Goal: Task Accomplishment & Management: Complete application form

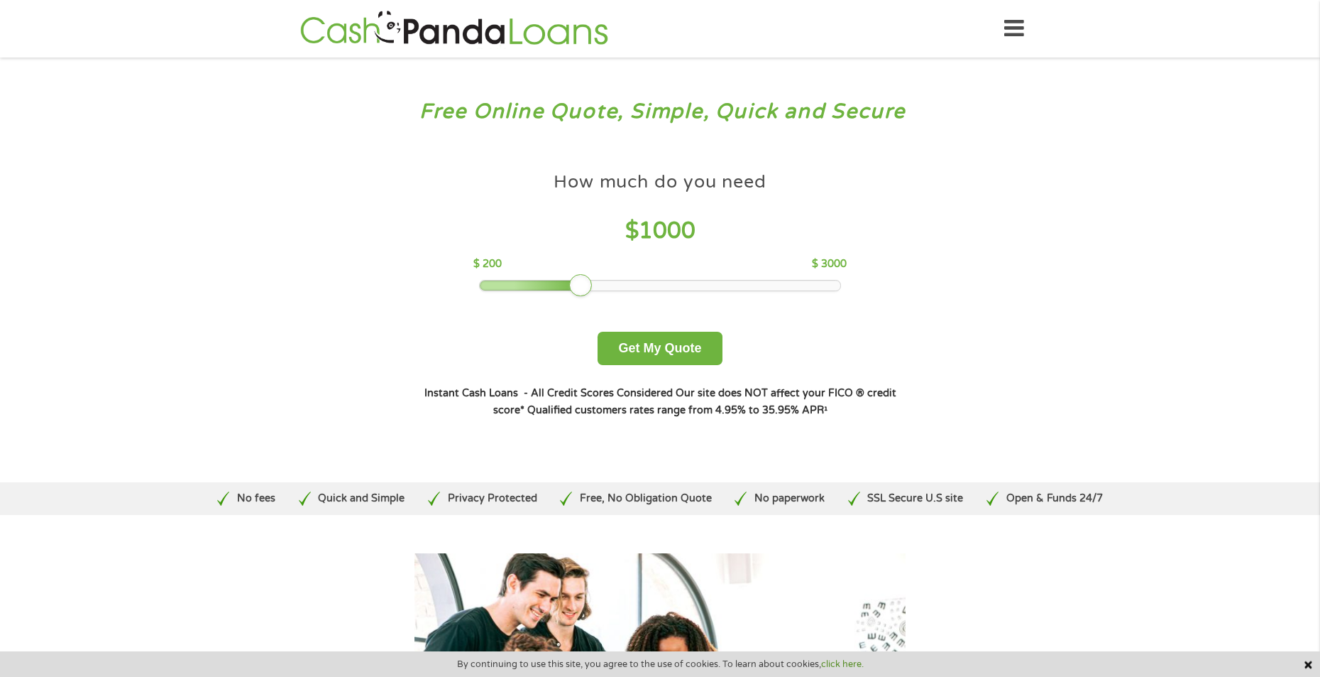
click at [701, 232] on h4 "$ 1000" at bounding box center [660, 231] width 373 height 29
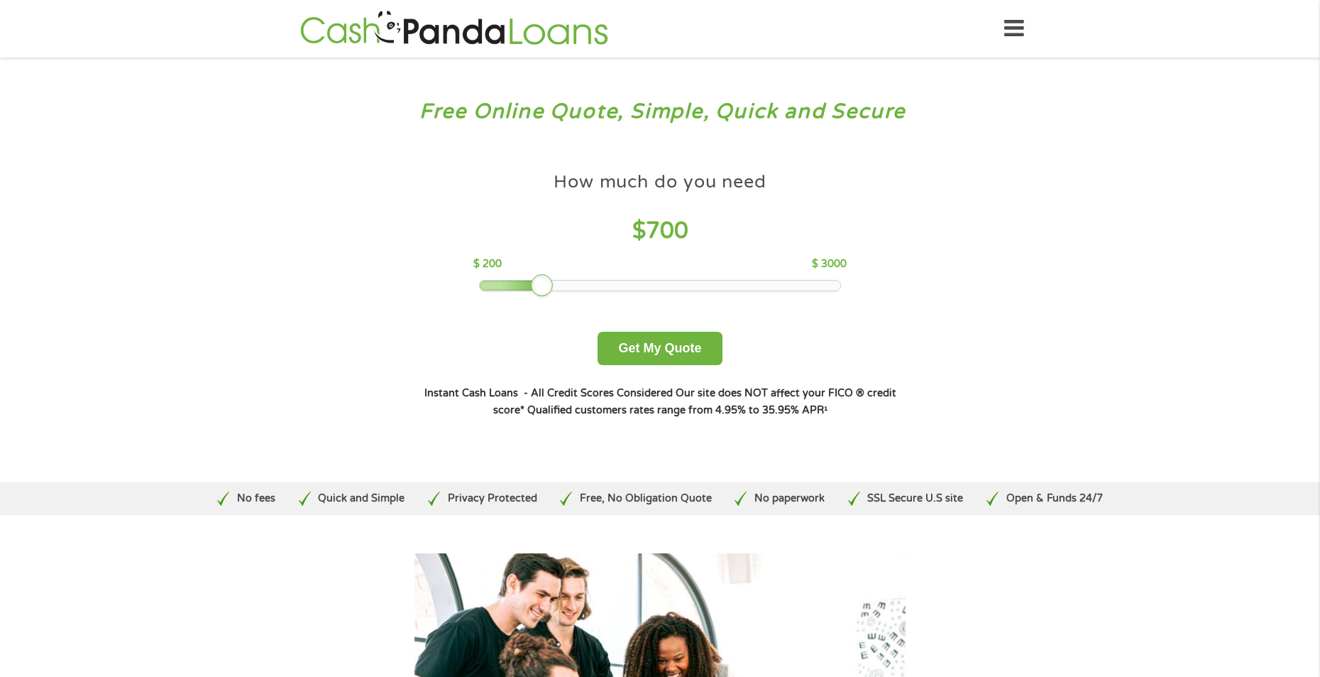
drag, startPoint x: 570, startPoint y: 283, endPoint x: 535, endPoint y: 283, distance: 35.5
click at [535, 283] on div at bounding box center [542, 285] width 23 height 23
click at [647, 349] on button "Get My Quote" at bounding box center [660, 348] width 124 height 33
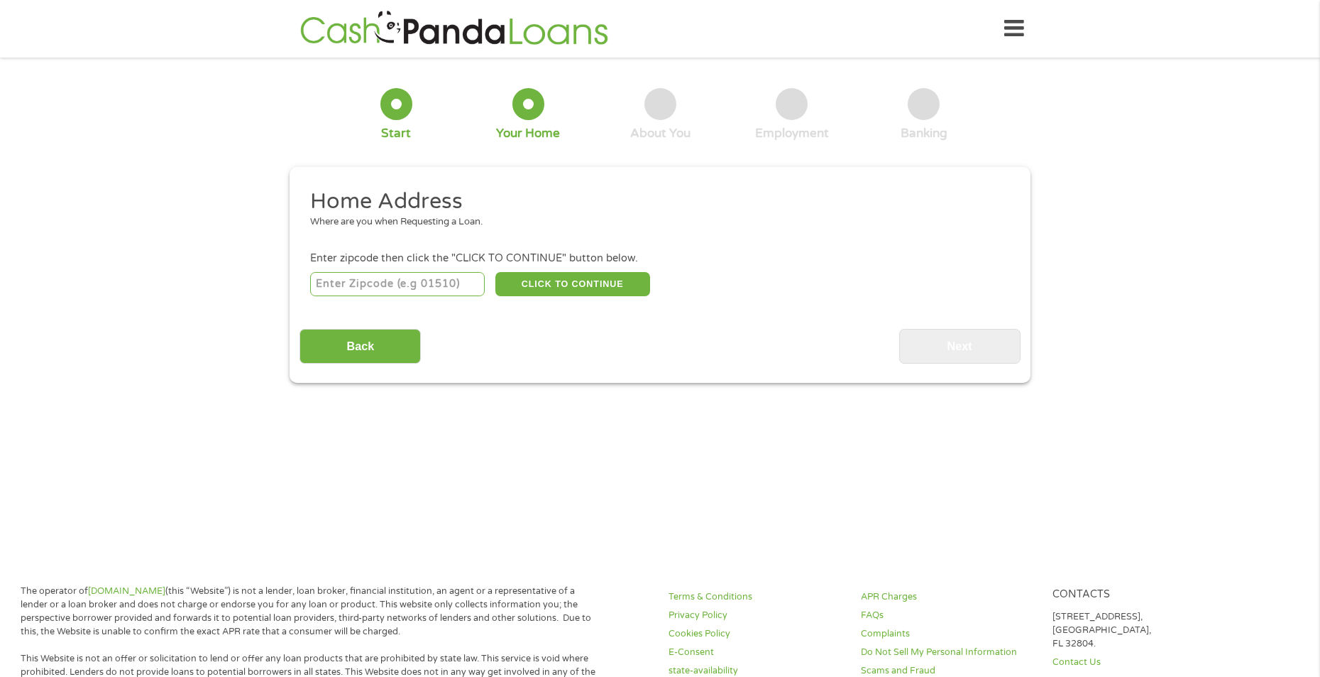
click at [410, 283] on input "number" at bounding box center [397, 284] width 175 height 24
type input "59301"
select select "[US_STATE]"
click at [550, 282] on button "CLICK TO CONTINUE" at bounding box center [573, 284] width 155 height 24
type input "59301"
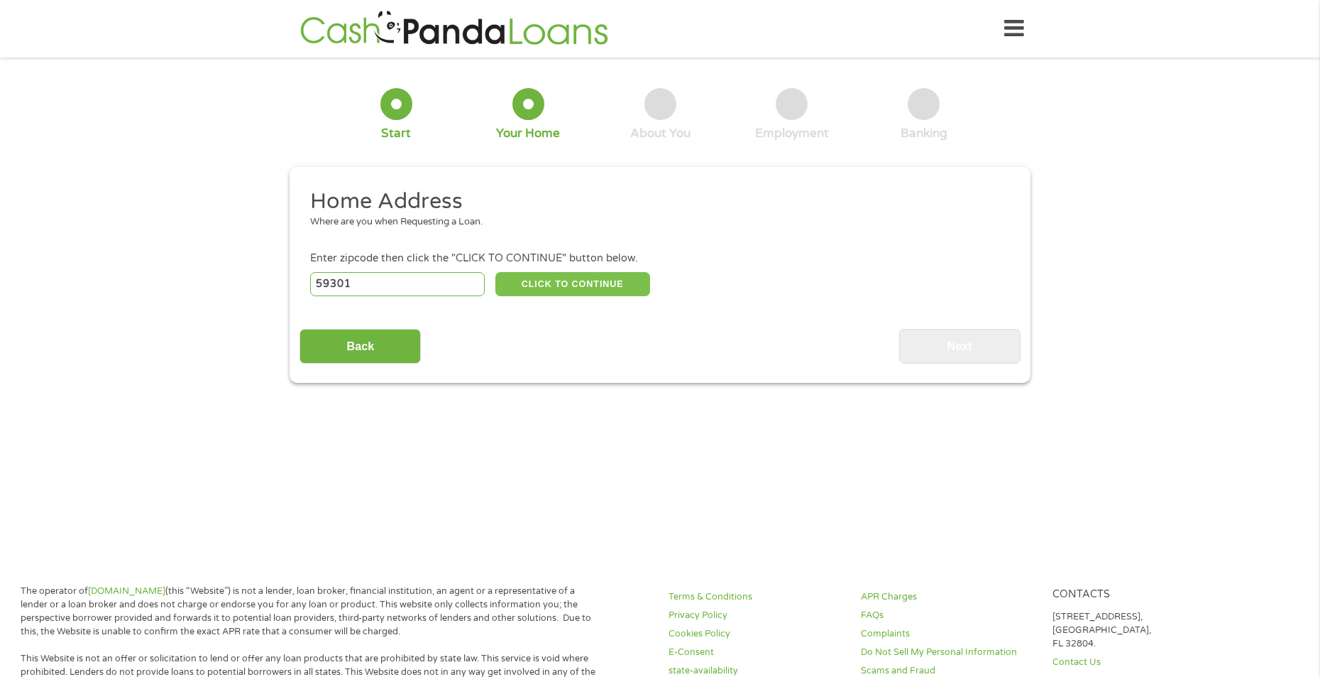
type input "Miles City"
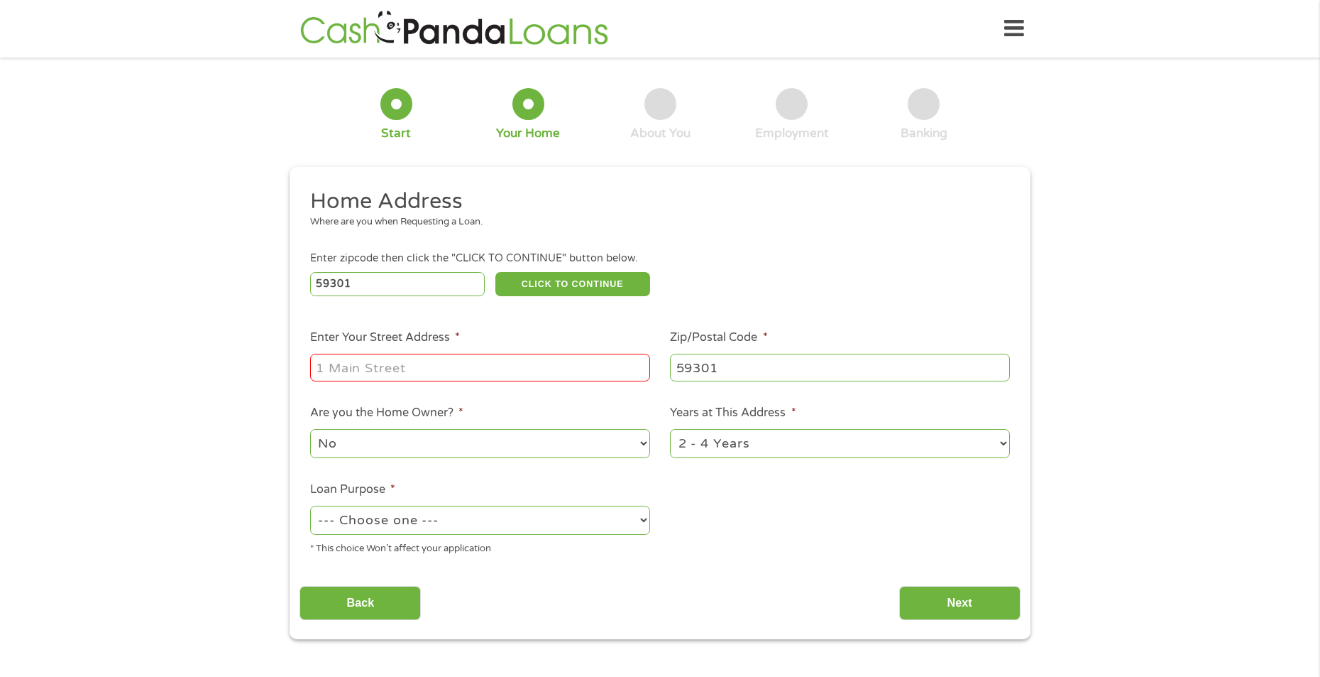
click at [430, 367] on input "Enter Your Street Address *" at bounding box center [480, 367] width 340 height 27
type input "1601 n merriam"
click at [644, 444] on select "No Yes" at bounding box center [480, 443] width 340 height 29
select select "yes"
click at [310, 429] on select "No Yes" at bounding box center [480, 443] width 340 height 29
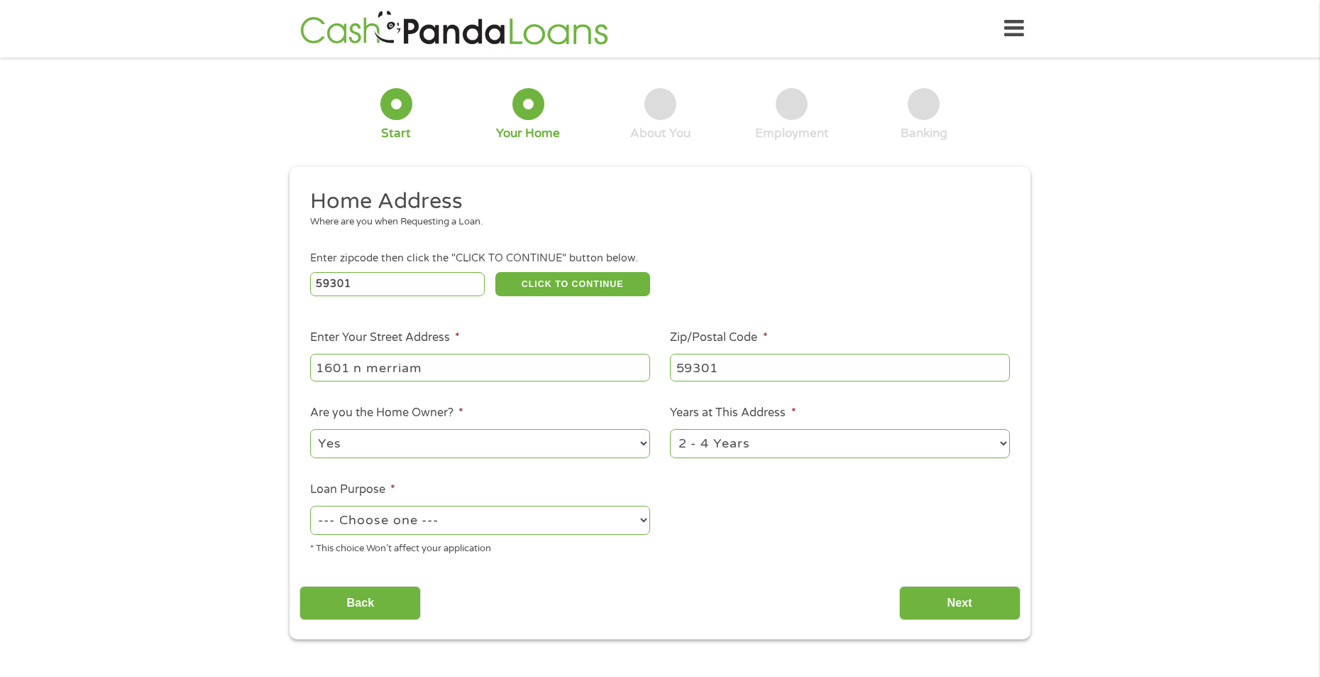
click at [1002, 442] on select "1 Year or less 1 - 2 Years 2 - 4 Years Over 4 Years" at bounding box center [840, 443] width 340 height 29
select select "60months"
click at [670, 429] on select "1 Year or less 1 - 2 Years 2 - 4 Years Over 4 Years" at bounding box center [840, 443] width 340 height 29
click at [641, 518] on select "--- Choose one --- Pay Bills Debt Consolidation Home Improvement Major Purchase…" at bounding box center [480, 519] width 340 height 29
select select "medicalexpenses"
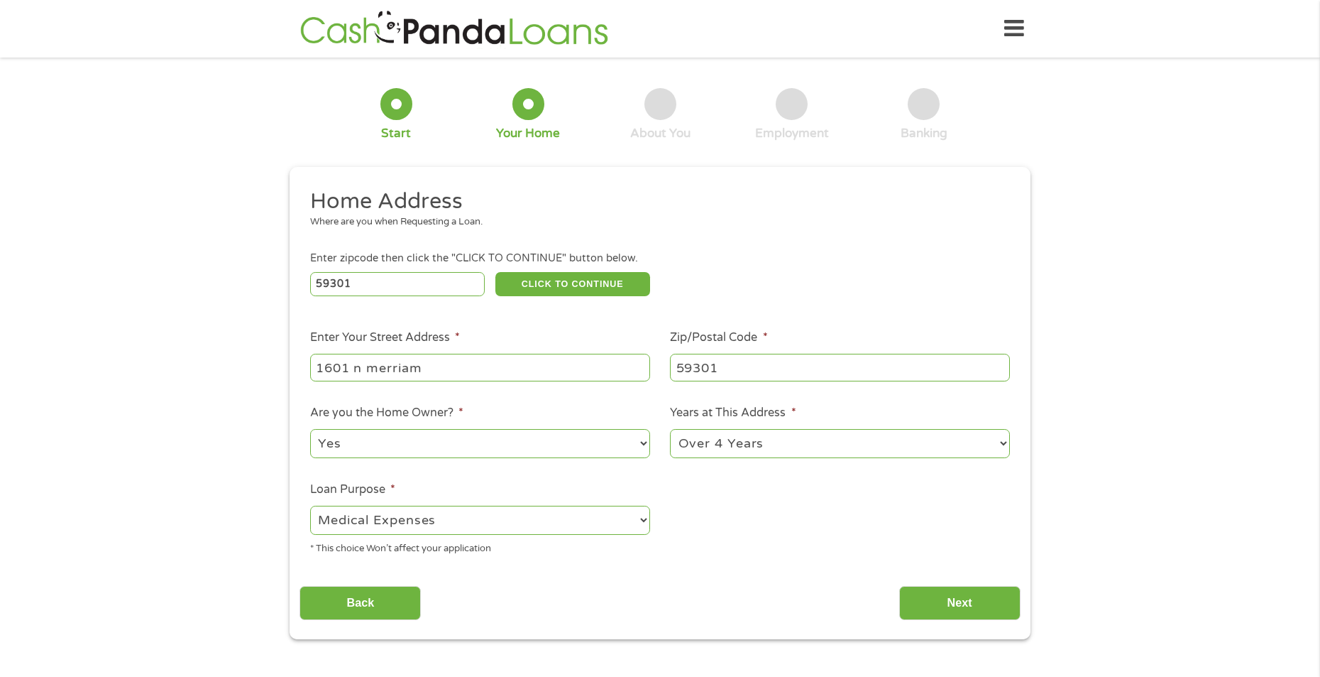
click at [310, 505] on select "--- Choose one --- Pay Bills Debt Consolidation Home Improvement Major Purchase…" at bounding box center [480, 519] width 340 height 29
click at [954, 603] on input "Next" at bounding box center [959, 603] width 121 height 35
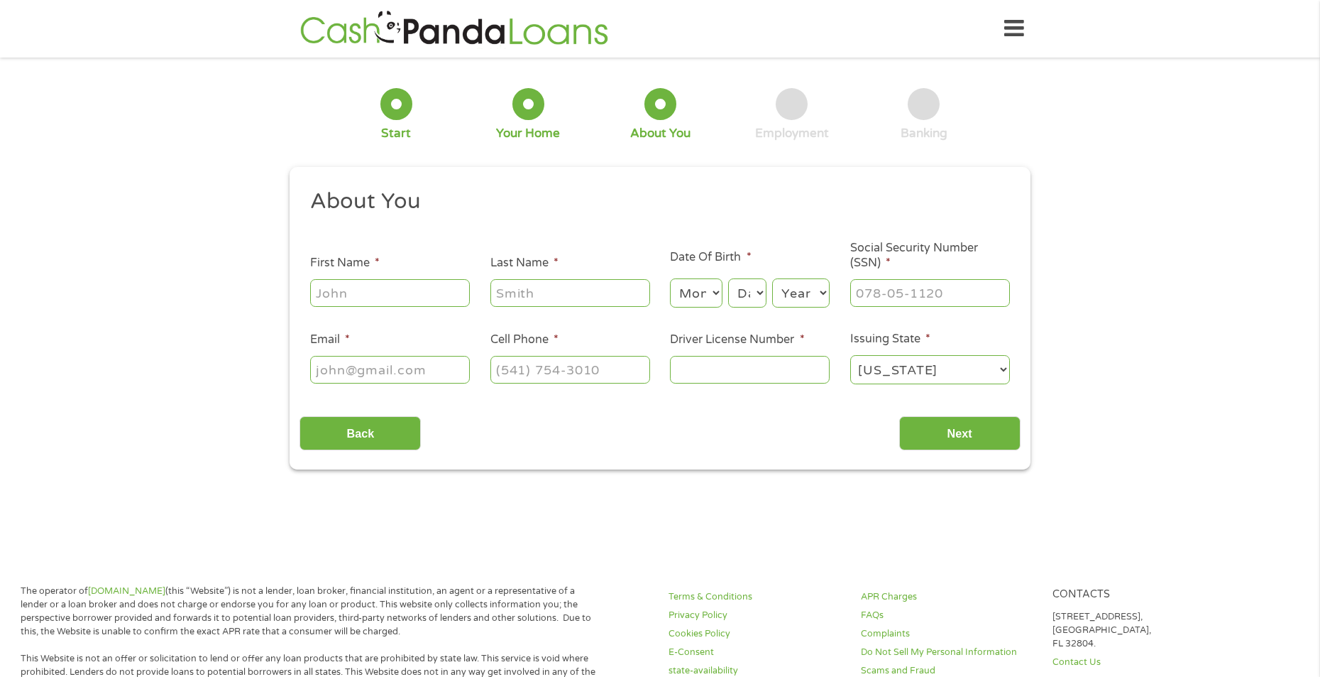
click at [438, 289] on input "First Name *" at bounding box center [390, 292] width 160 height 27
type input "[PERSON_NAME]"
type input "[EMAIL_ADDRESS][DOMAIN_NAME]"
type input "[PHONE_NUMBER]"
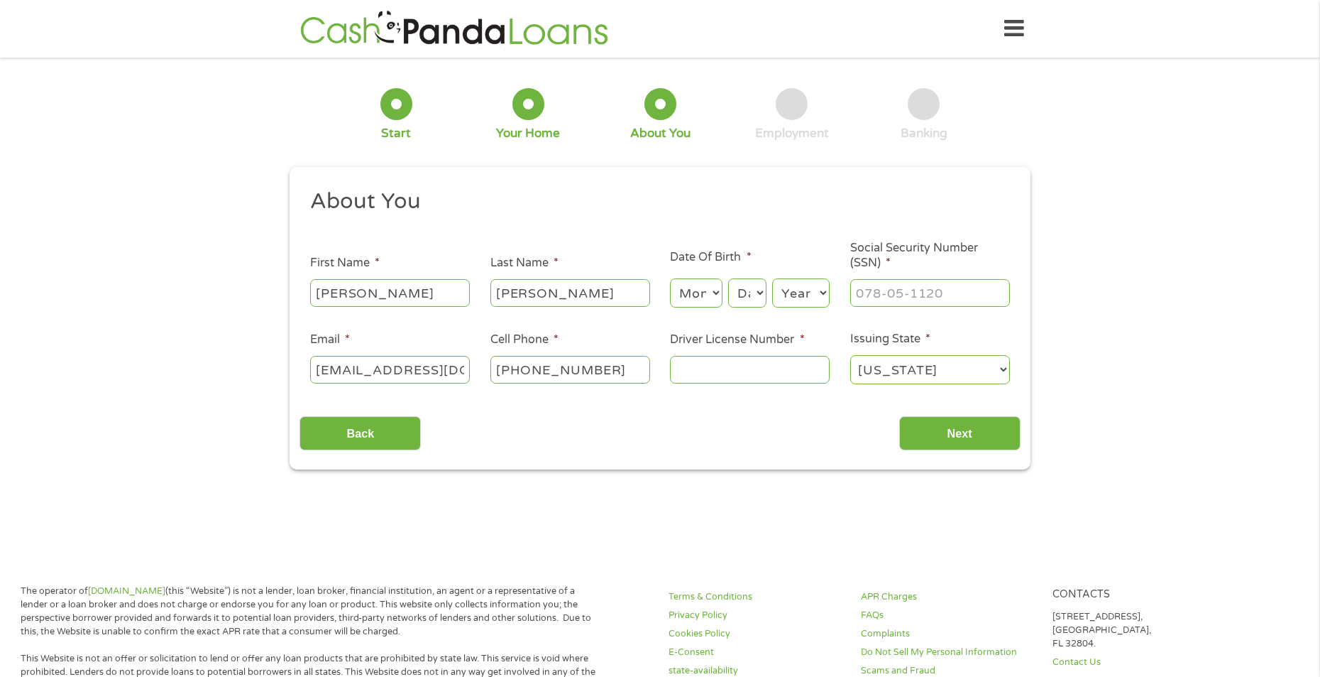
click at [711, 290] on select "Month 1 2 3 4 5 6 7 8 9 10 11 12" at bounding box center [696, 292] width 52 height 29
select select "3"
click at [670, 278] on select "Month 1 2 3 4 5 6 7 8 9 10 11 12" at bounding box center [696, 292] width 52 height 29
click at [761, 290] on select "Day 1 2 3 4 5 6 7 8 9 10 11 12 13 14 15 16 17 18 19 20 21 22 23 24 25 26 27 28 …" at bounding box center [747, 292] width 38 height 29
select select "24"
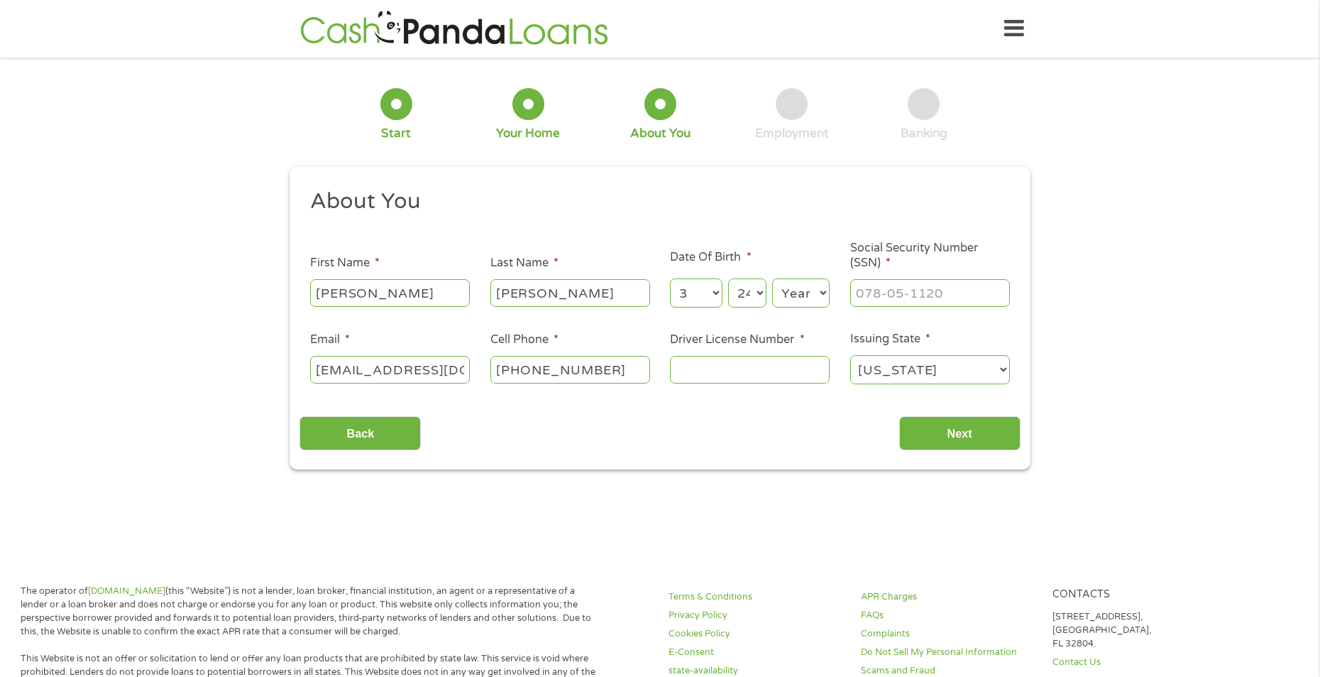
click at [728, 278] on select "Day 1 2 3 4 5 6 7 8 9 10 11 12 13 14 15 16 17 18 19 20 21 22 23 24 25 26 27 28 …" at bounding box center [747, 292] width 38 height 29
click at [822, 290] on select "Year [DATE] 2006 2005 2004 2003 2002 2001 2000 1999 1998 1997 1996 1995 1994 19…" at bounding box center [801, 292] width 58 height 29
select select "1956"
click at [772, 278] on select "Year [DATE] 2006 2005 2004 2003 2002 2001 2000 1999 1998 1997 1996 1995 1994 19…" at bounding box center [801, 292] width 58 height 29
click at [902, 299] on input "___-__-____" at bounding box center [930, 292] width 160 height 27
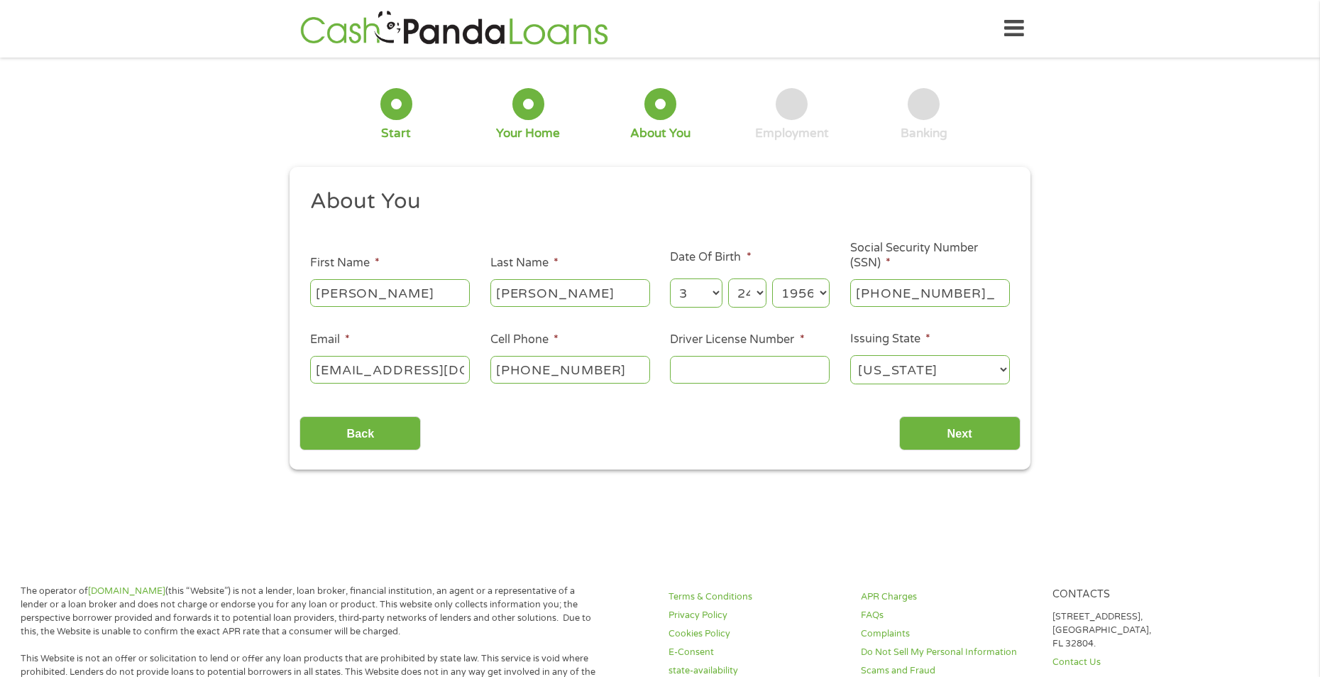
type input "517-72-0072"
click at [628, 368] on input "[PHONE_NUMBER]" at bounding box center [571, 369] width 160 height 27
type input "[PHONE_NUMBER]"
click at [740, 373] on input "Driver License Number *" at bounding box center [750, 369] width 160 height 27
type input "0300819564124"
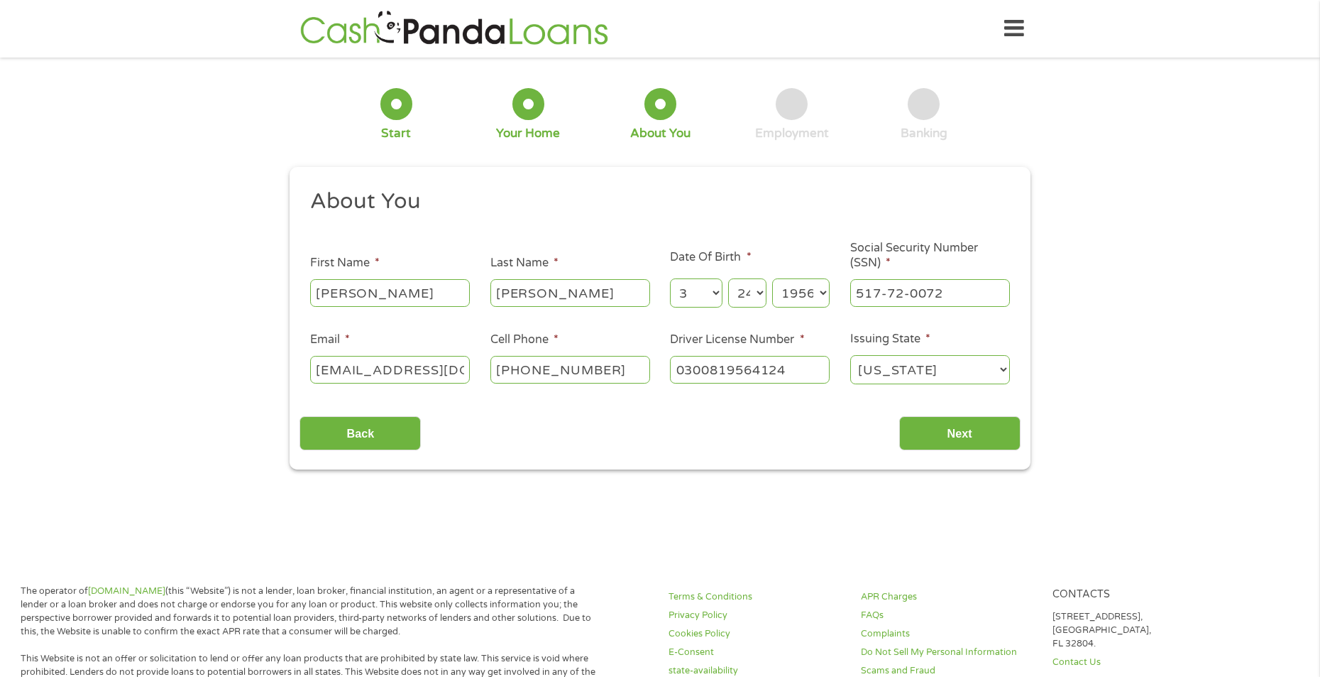
click at [784, 417] on div "Back Next" at bounding box center [660, 427] width 721 height 45
click at [924, 427] on input "Next" at bounding box center [959, 433] width 121 height 35
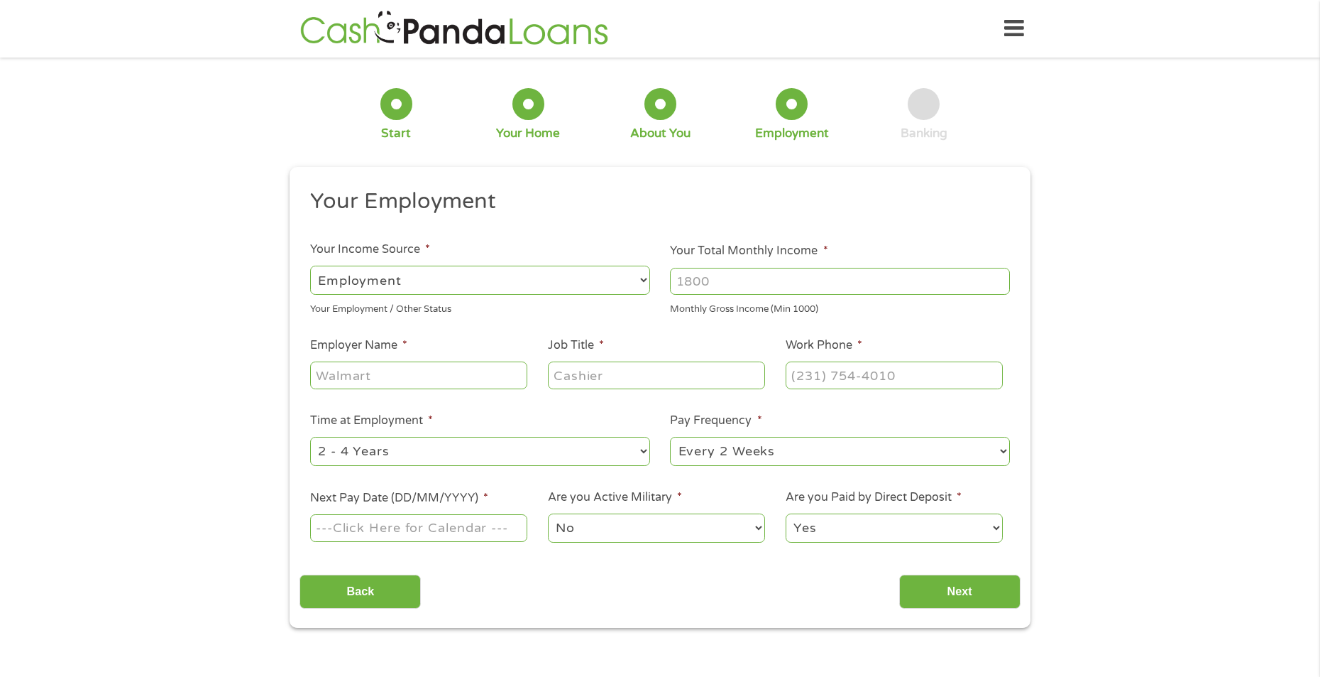
click at [641, 278] on select "--- Choose one --- Employment [DEMOGRAPHIC_DATA] Benefits" at bounding box center [480, 280] width 340 height 29
select select "benefits"
click at [310, 266] on select "--- Choose one --- Employment [DEMOGRAPHIC_DATA] Benefits" at bounding box center [480, 280] width 340 height 29
type input "Other"
type input "[PHONE_NUMBER]"
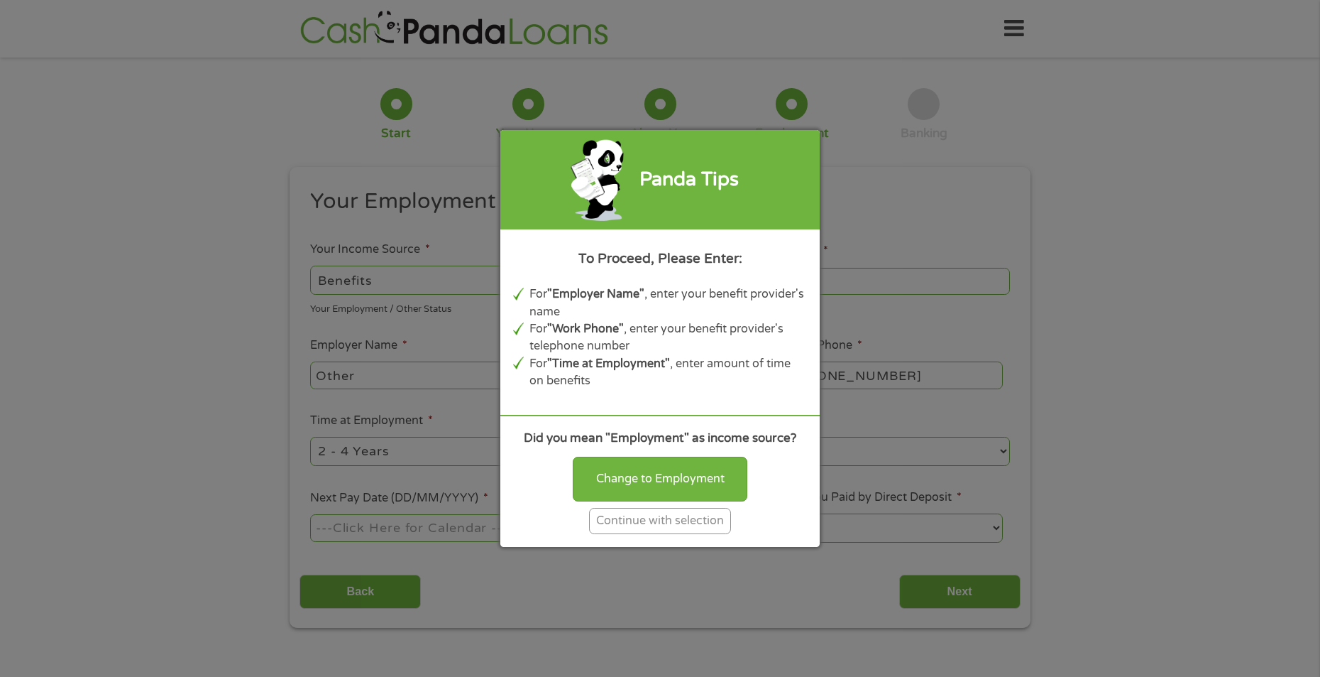
click at [618, 521] on div "Continue with selection" at bounding box center [660, 521] width 142 height 26
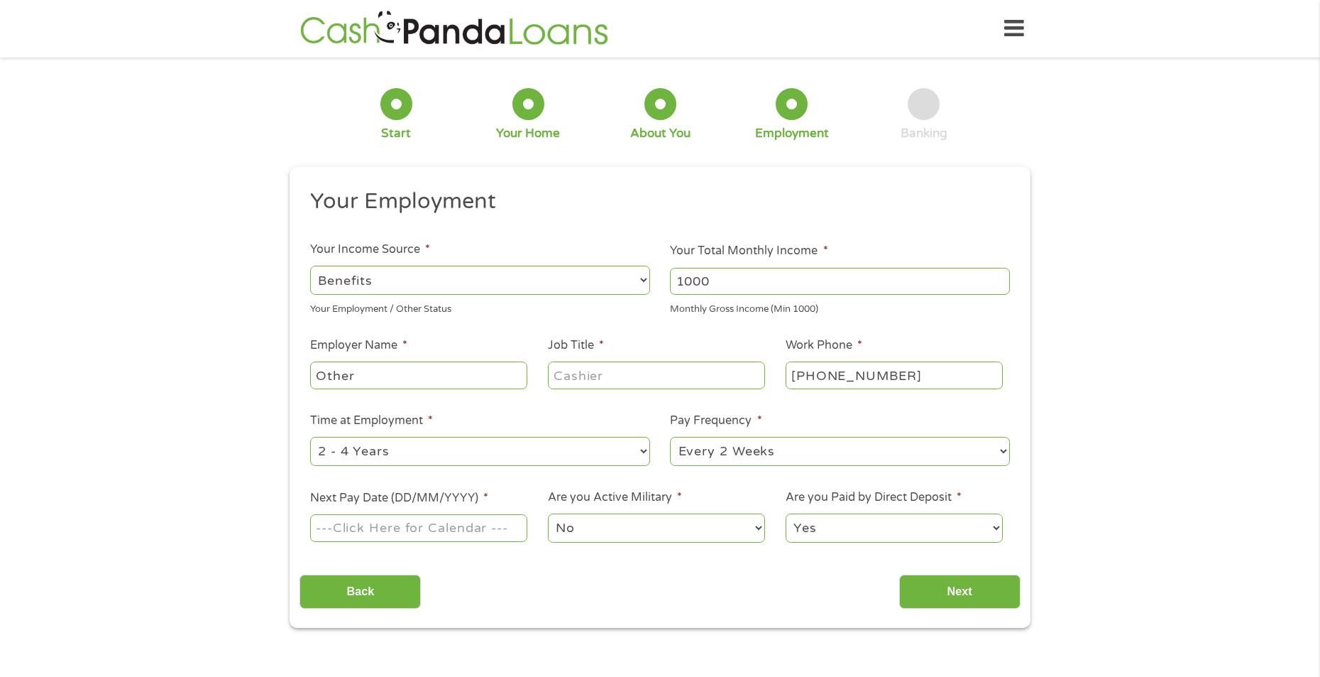
click at [1004, 286] on input "1000" at bounding box center [840, 281] width 340 height 27
click at [997, 286] on input "1000" at bounding box center [840, 281] width 340 height 27
click at [997, 285] on input "1000" at bounding box center [840, 281] width 340 height 27
click at [997, 273] on input "1001" at bounding box center [840, 281] width 340 height 27
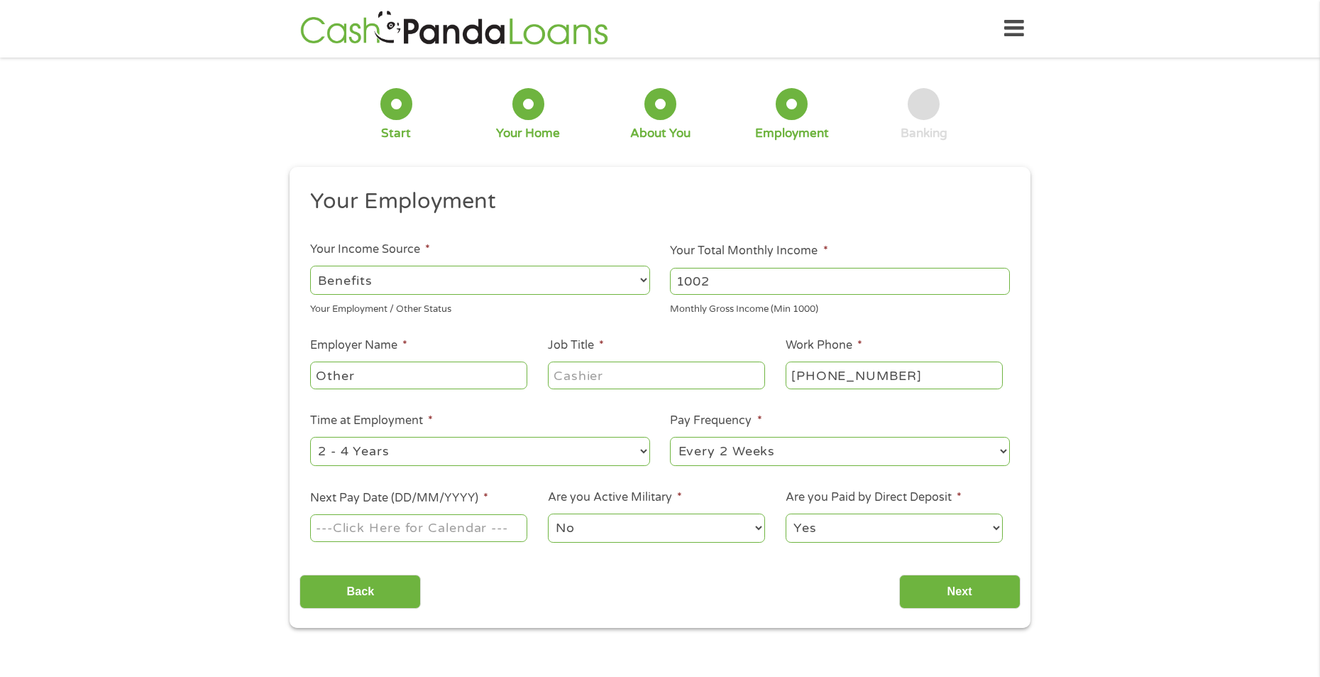
click at [997, 279] on input "1002" at bounding box center [840, 281] width 340 height 27
click at [997, 279] on input "1003" at bounding box center [840, 281] width 340 height 27
click at [773, 279] on input "1003" at bounding box center [840, 281] width 340 height 27
type input "1"
type input "3200"
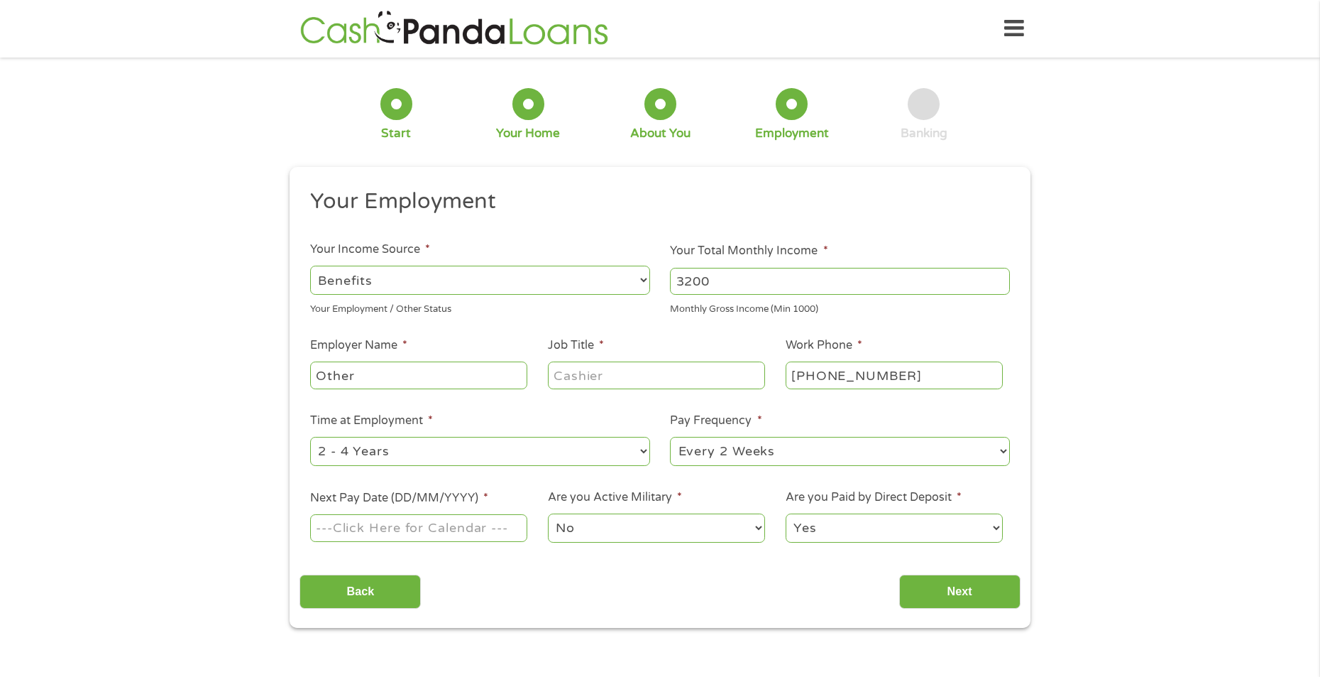
click at [468, 378] on input "Other" at bounding box center [418, 374] width 217 height 27
type input "O"
type input "social sercurty"
click at [623, 375] on input "Job Title *" at bounding box center [656, 374] width 217 height 27
type input "retired"
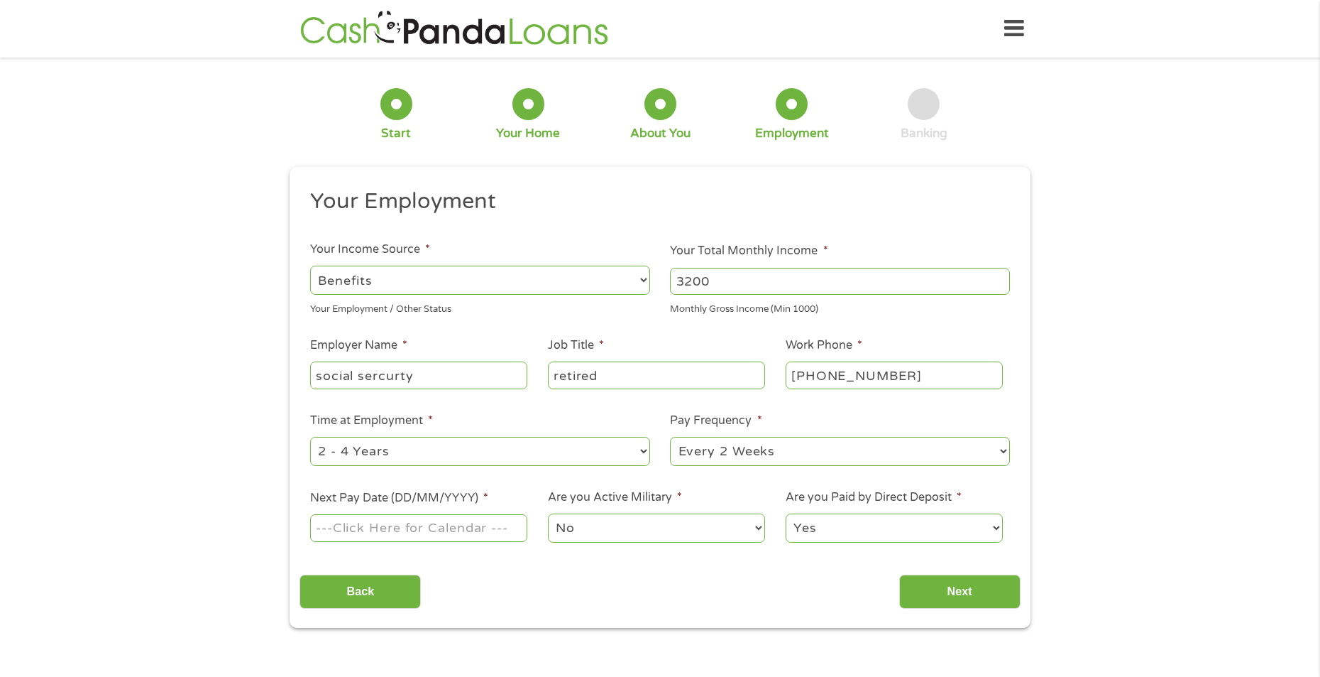
click at [641, 451] on select "--- Choose one --- 1 Year or less 1 - 2 Years 2 - 4 Years Over 4 Years" at bounding box center [480, 451] width 340 height 29
select select "60months"
click at [310, 437] on select "--- Choose one --- 1 Year or less 1 - 2 Years 2 - 4 Years Over 4 Years" at bounding box center [480, 451] width 340 height 29
click at [1005, 448] on select "--- Choose one --- Every 2 Weeks Every Week Monthly Semi-Monthly" at bounding box center [840, 451] width 340 height 29
select select "monthly"
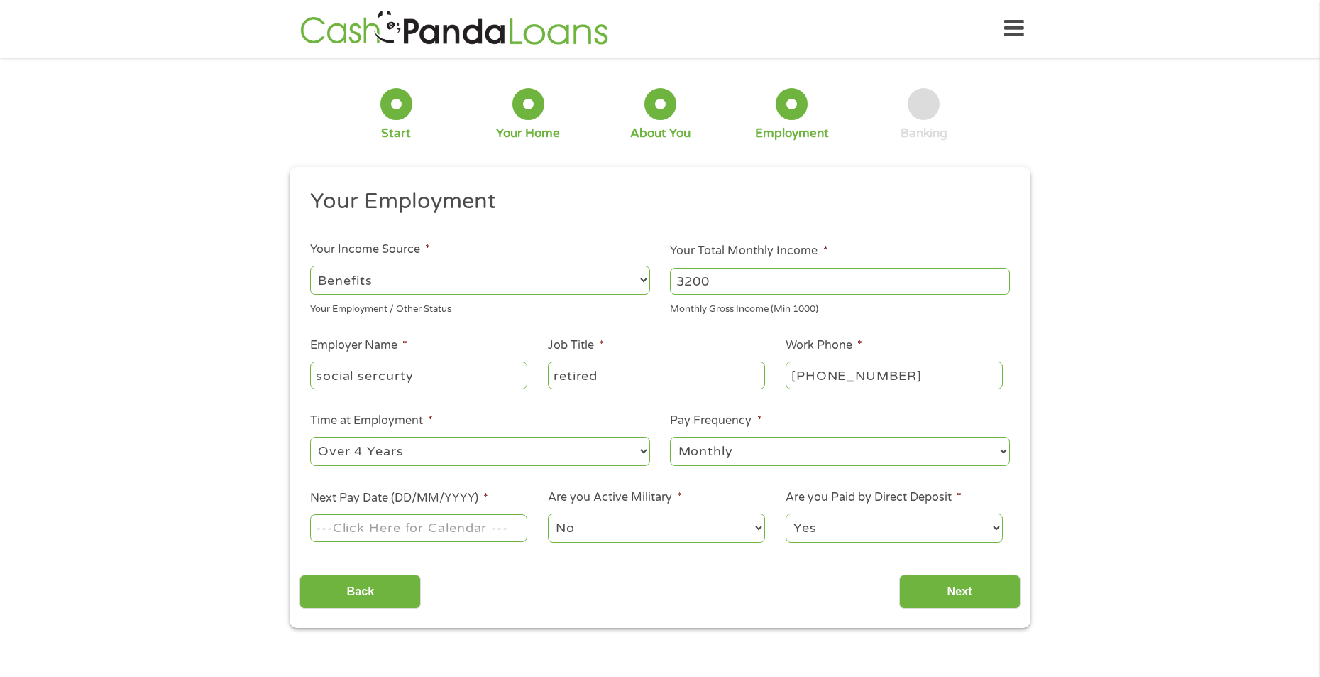
click at [670, 437] on select "--- Choose one --- Every 2 Weeks Every Week Monthly Semi-Monthly" at bounding box center [840, 451] width 340 height 29
click at [505, 528] on input "Next Pay Date (DD/MM/YYYY) *" at bounding box center [418, 527] width 217 height 27
type input "[DATE]"
click at [961, 584] on input "Next" at bounding box center [959, 591] width 121 height 35
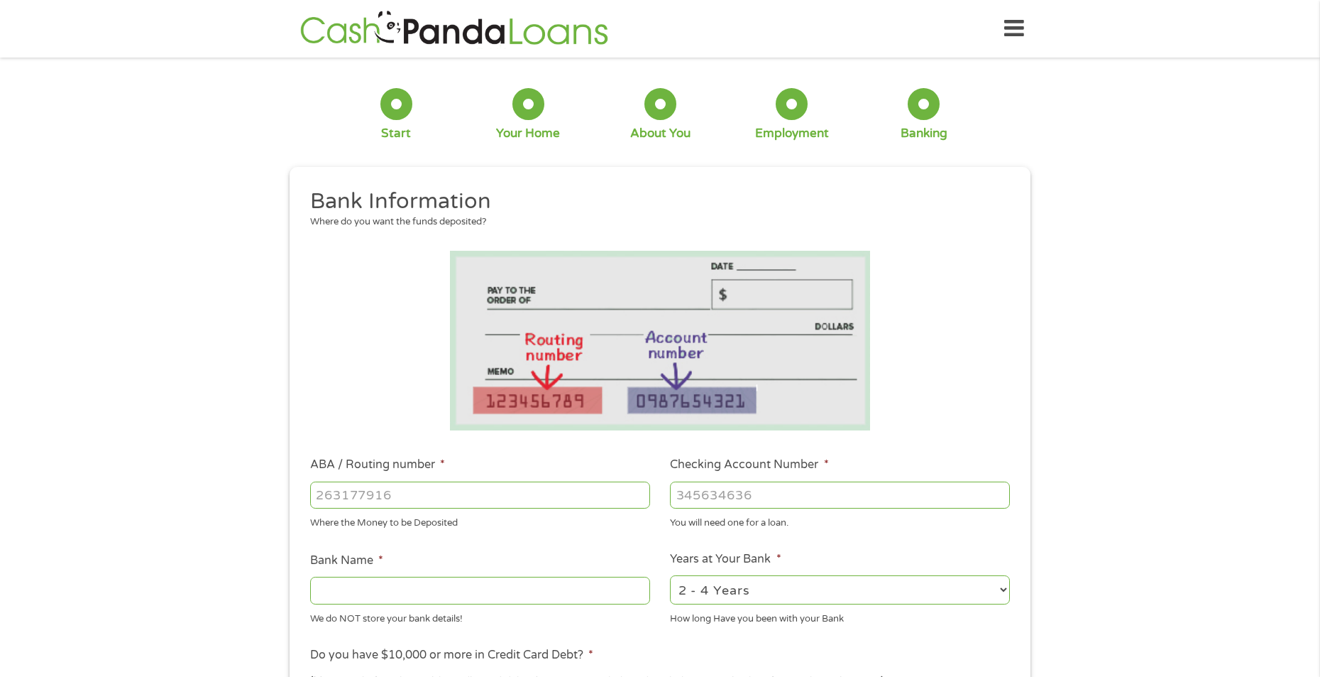
click at [537, 490] on input "ABA / Routing number *" at bounding box center [480, 494] width 340 height 27
type input "092901683"
type input "FIRST INTERSTATE BANK"
type input "092901683"
click at [703, 493] on input "Checking Account Number *" at bounding box center [840, 494] width 340 height 27
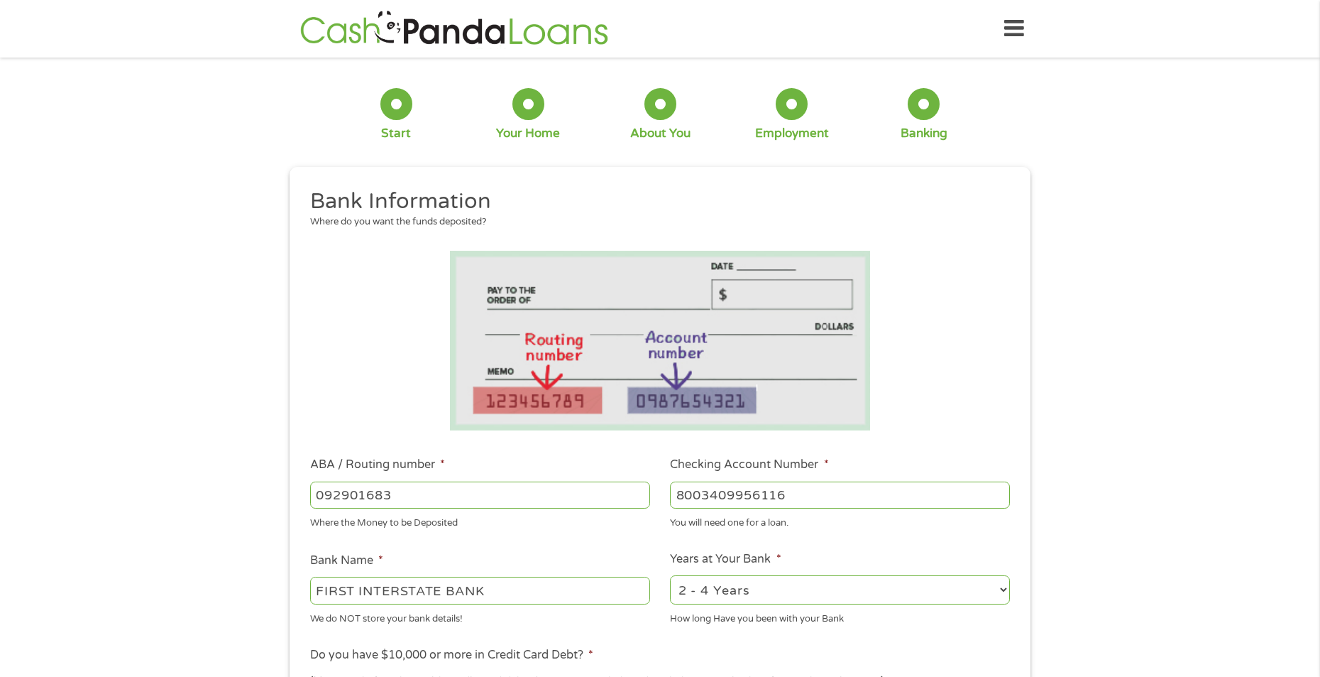
type input "8003409956116"
click at [1000, 586] on select "2 - 4 Years 6 - 12 Months 1 - 2 Years Over 4 Years" at bounding box center [840, 589] width 340 height 29
select select "60months"
click at [670, 575] on select "2 - 4 Years 6 - 12 Months 1 - 2 Years Over 4 Years" at bounding box center [840, 589] width 340 height 29
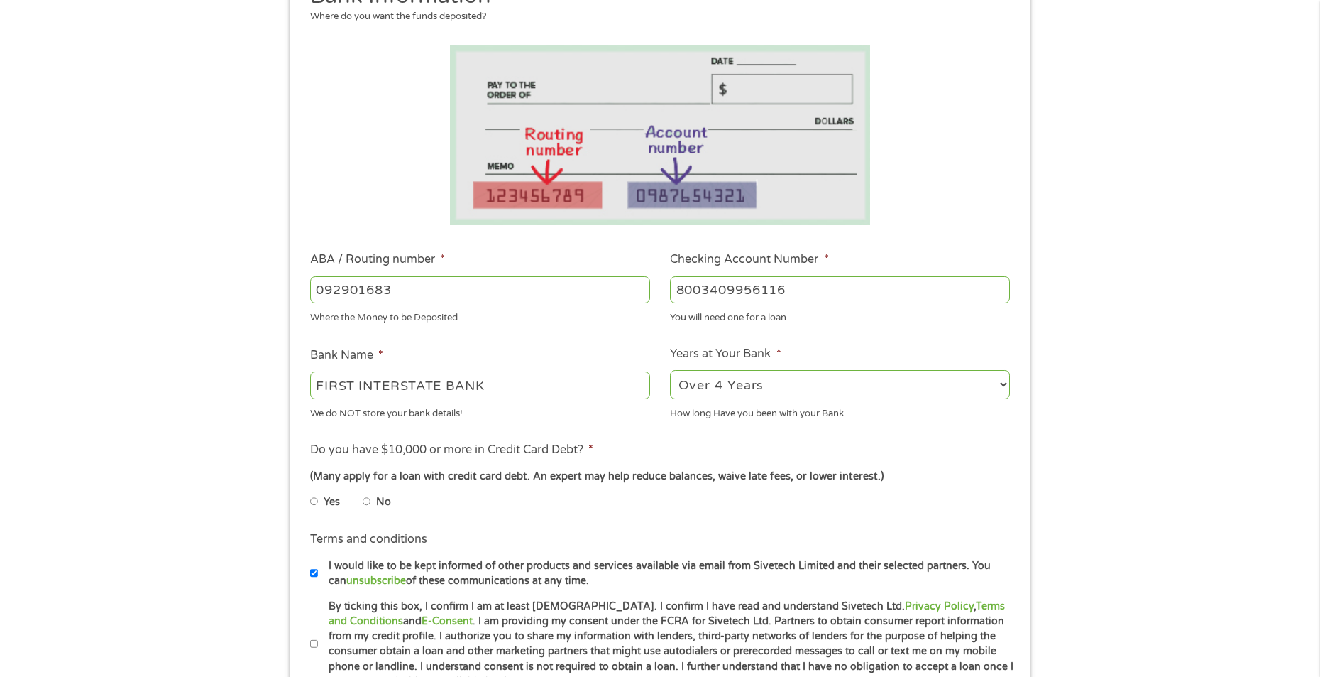
scroll to position [207, 0]
click at [370, 497] on input "No" at bounding box center [367, 499] width 9 height 23
radio input "true"
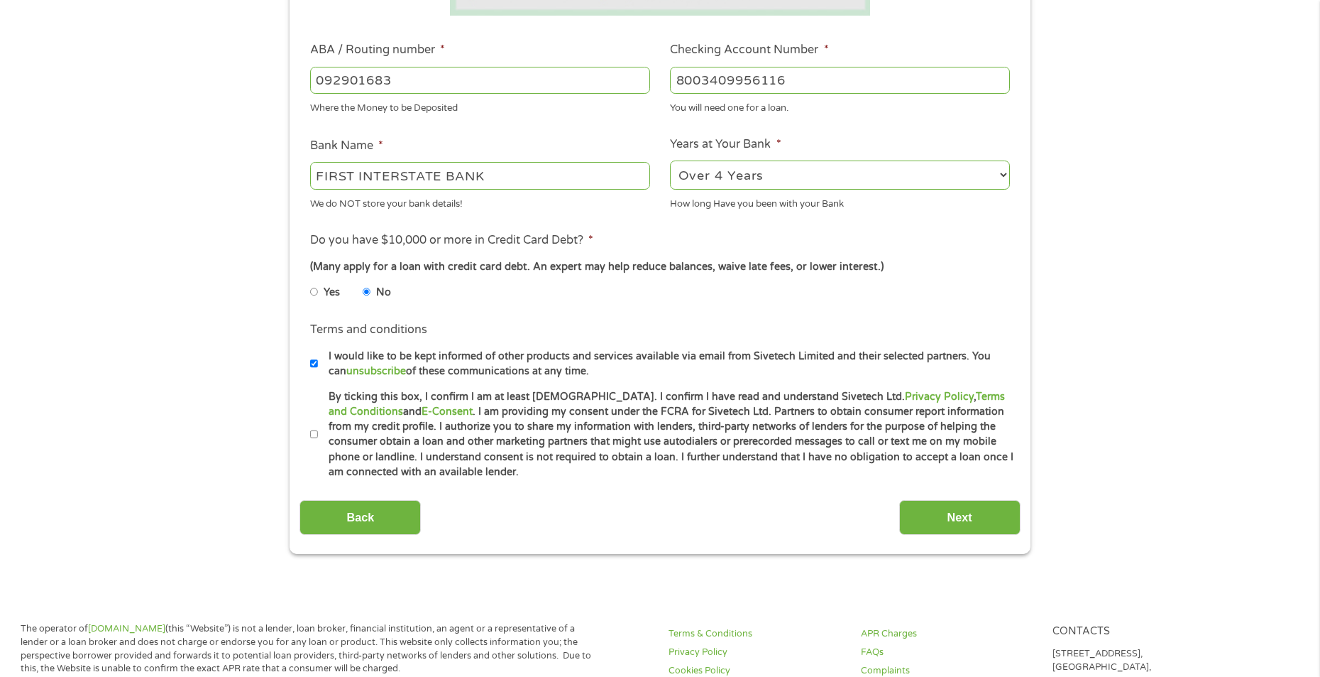
scroll to position [425, 0]
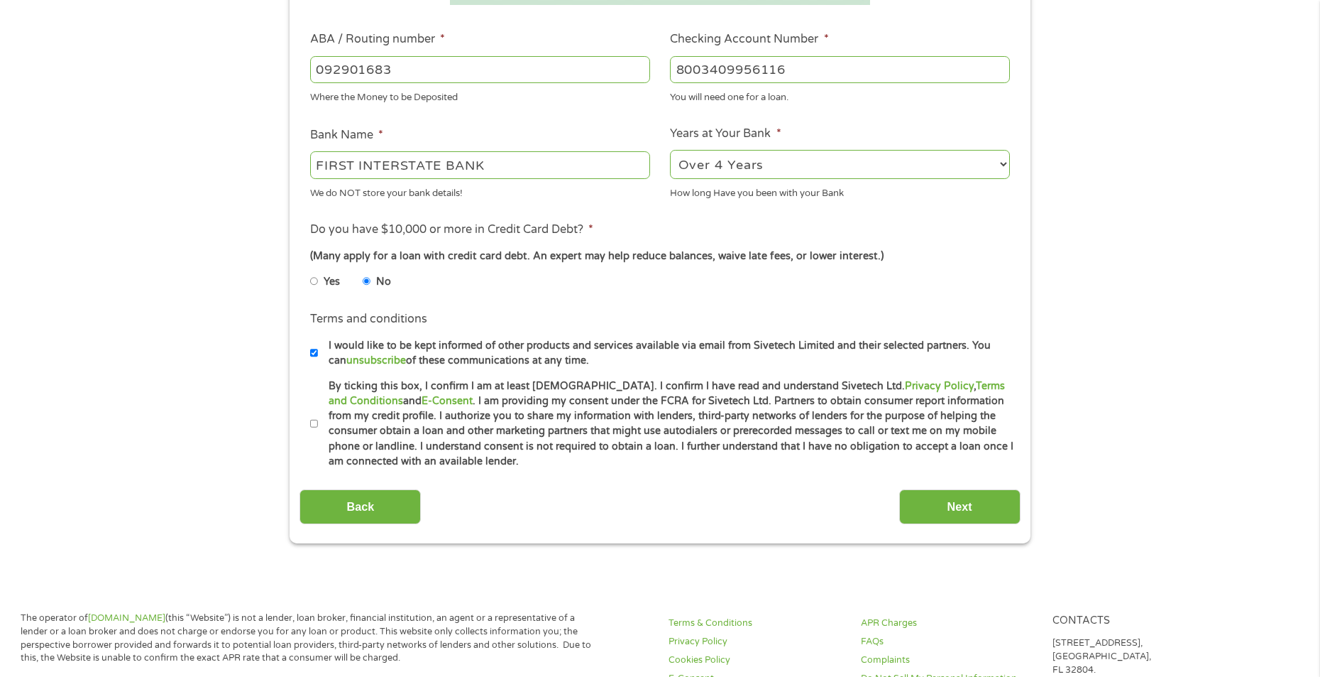
click at [314, 425] on input "By ticking this box, I confirm I am at least [DEMOGRAPHIC_DATA]. I confirm I ha…" at bounding box center [314, 423] width 9 height 23
checkbox input "true"
click at [919, 506] on input "Next" at bounding box center [959, 506] width 121 height 35
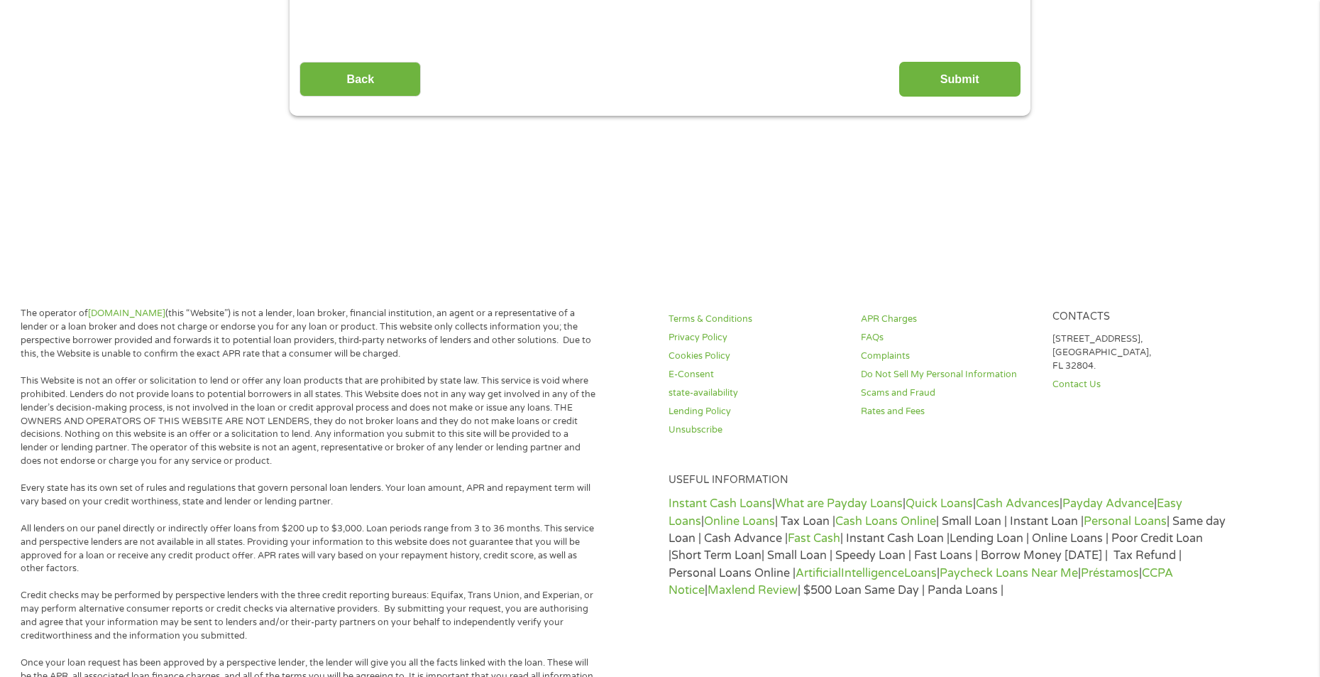
scroll to position [0, 0]
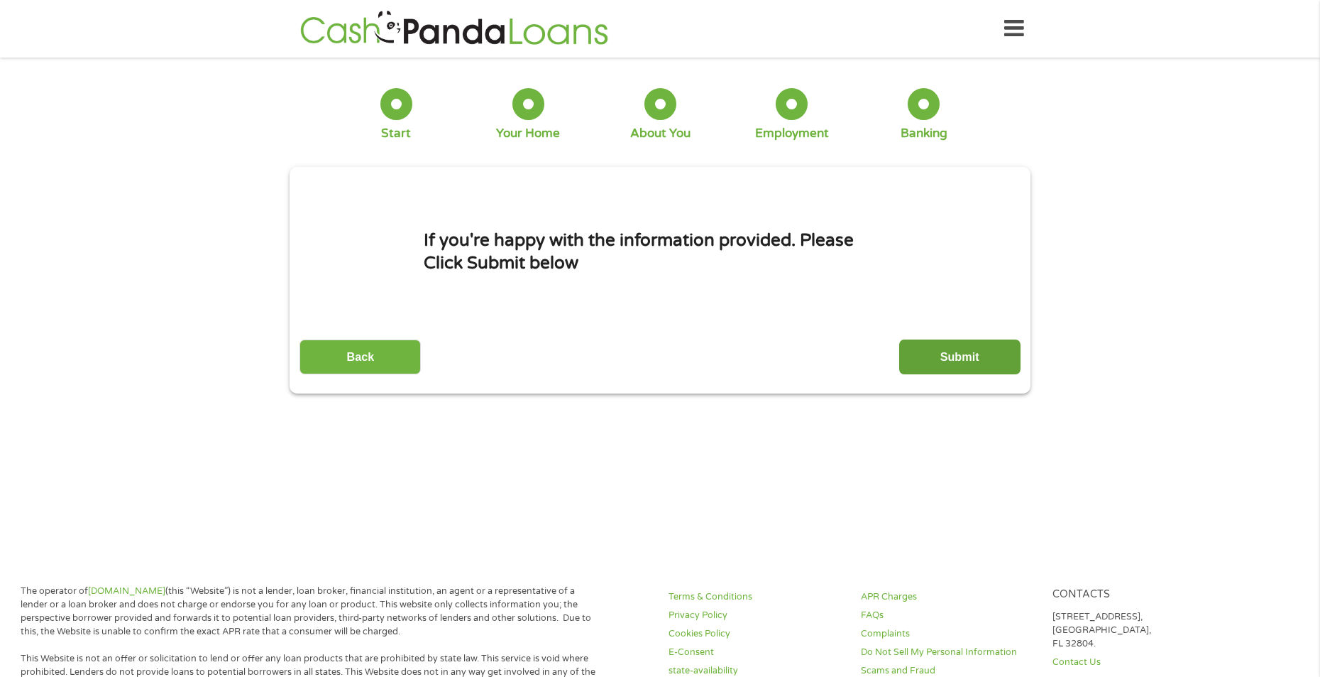
click at [963, 353] on input "Submit" at bounding box center [959, 356] width 121 height 35
